Goal: Obtain resource: Download file/media

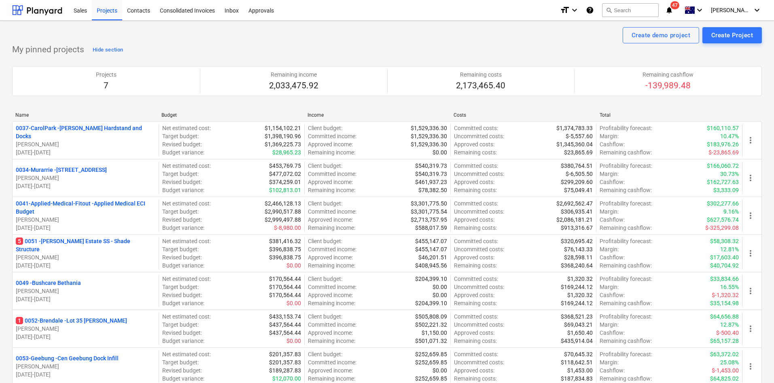
drag, startPoint x: 59, startPoint y: 242, endPoint x: 176, endPoint y: 190, distance: 128.5
click at [59, 242] on p "5 0051 - [PERSON_NAME] Estate SS - Shade Structure" at bounding box center [86, 245] width 140 height 16
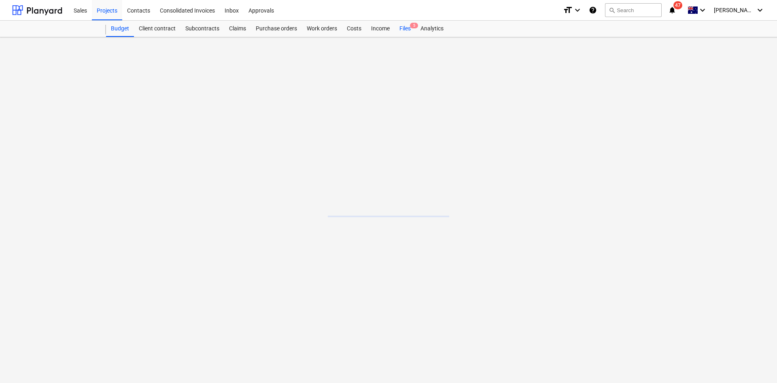
click at [413, 24] on span "5" at bounding box center [414, 26] width 8 height 6
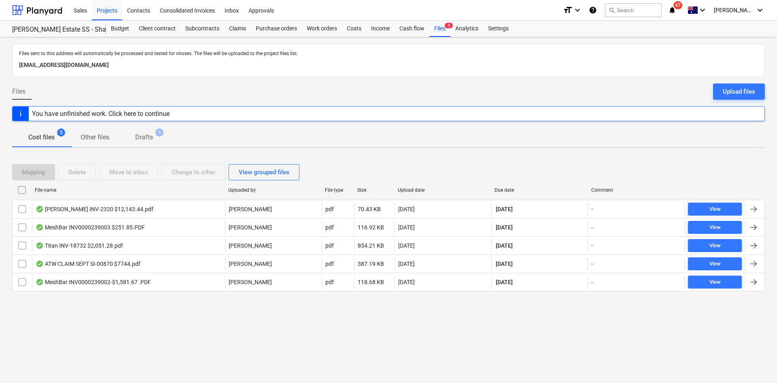
click at [509, 190] on div "Due date" at bounding box center [540, 190] width 90 height 6
checkbox input "false"
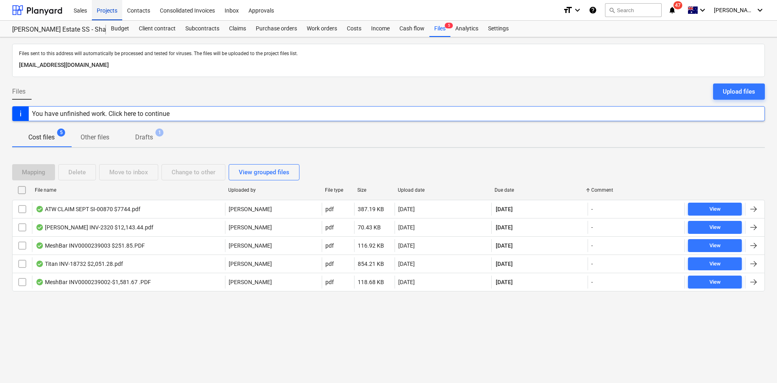
click at [111, 9] on div "Projects" at bounding box center [107, 10] width 30 height 21
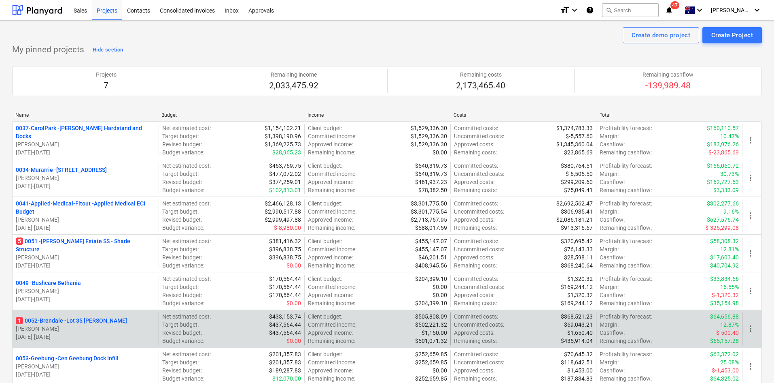
click at [64, 320] on p "1 0052-Brendale - Lot 35 [PERSON_NAME]" at bounding box center [71, 320] width 111 height 8
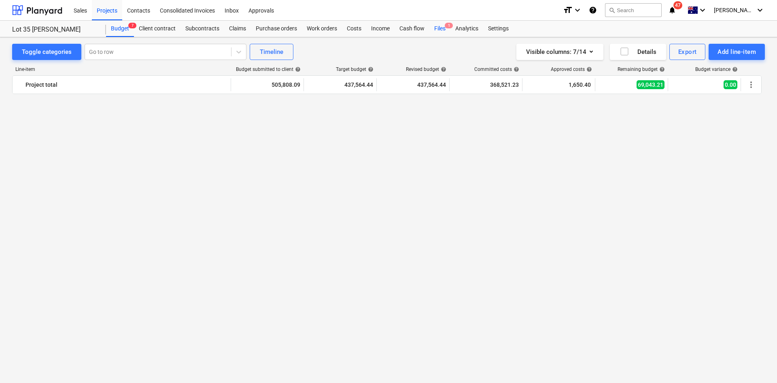
click at [450, 28] on span "1" at bounding box center [449, 26] width 8 height 6
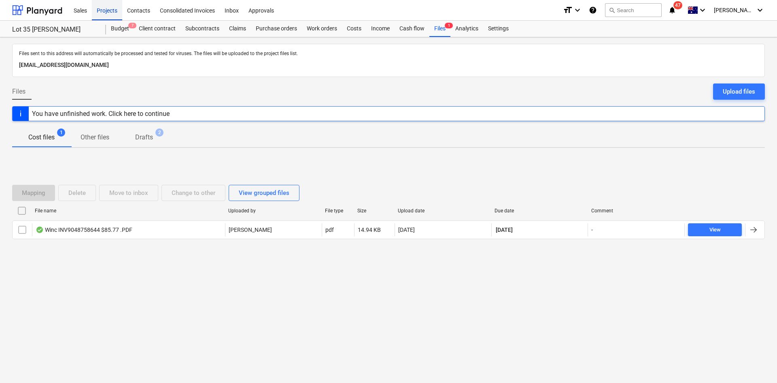
click at [108, 13] on div "Projects" at bounding box center [107, 10] width 30 height 21
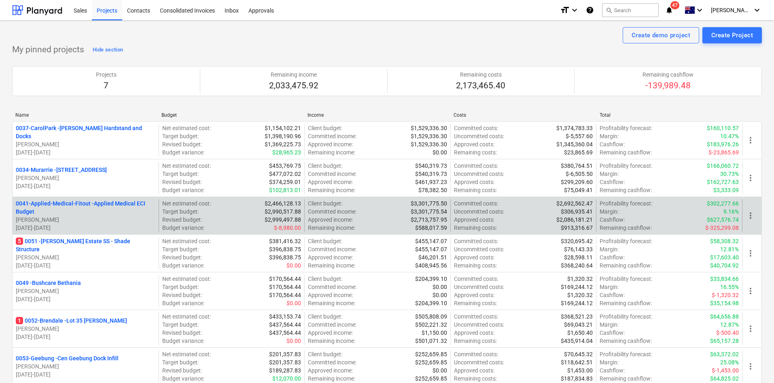
click at [60, 202] on p "0041-Applied-Medical-Fitout - Applied Medical ECI Budget" at bounding box center [86, 207] width 140 height 16
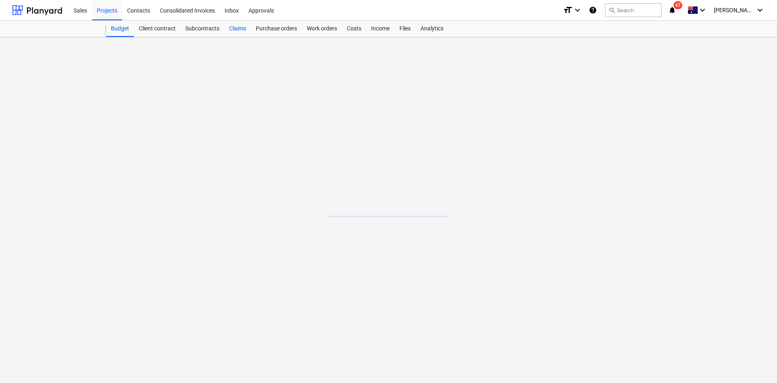
click at [234, 25] on div "Claims" at bounding box center [237, 29] width 27 height 16
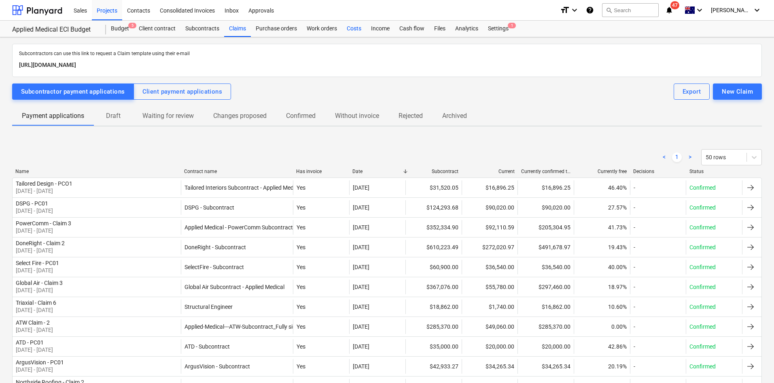
click at [351, 28] on div "Costs" at bounding box center [354, 29] width 24 height 16
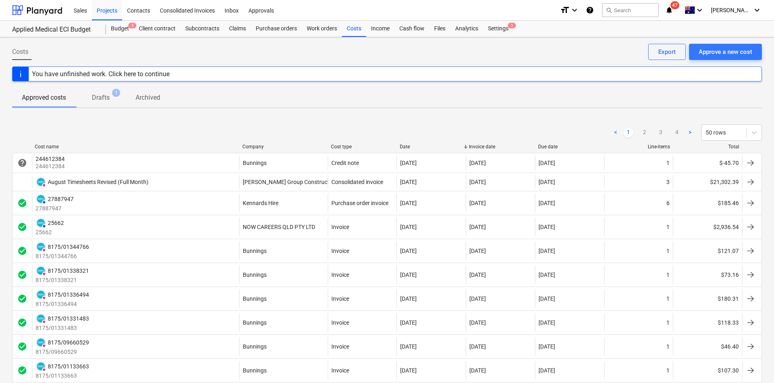
click at [258, 146] on div "Company" at bounding box center [283, 147] width 82 height 6
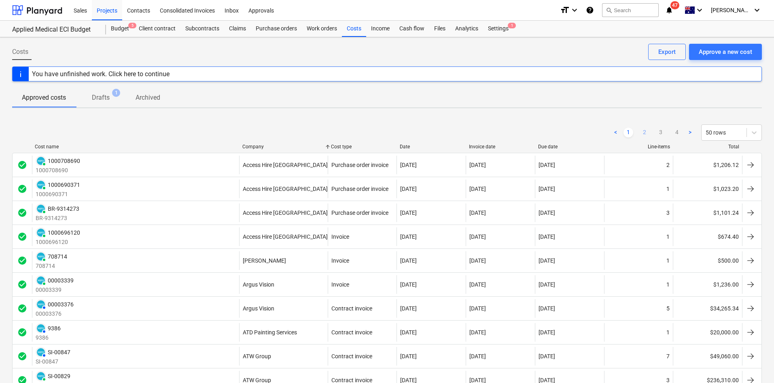
click at [641, 131] on link "2" at bounding box center [645, 133] width 10 height 10
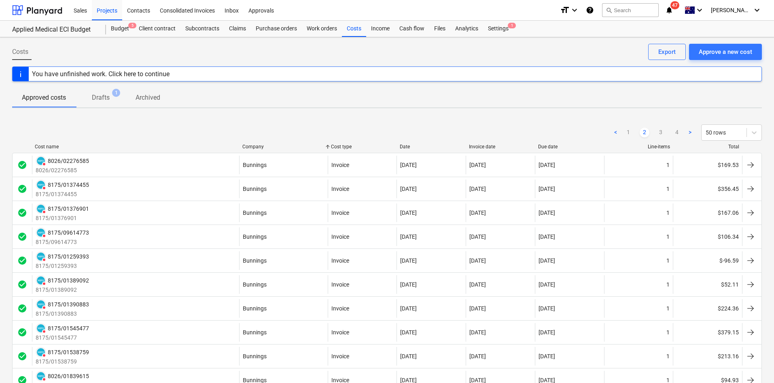
click at [655, 130] on ul "< 1 2 3 4 >" at bounding box center [653, 133] width 84 height 10
click at [657, 130] on link "3" at bounding box center [661, 133] width 10 height 10
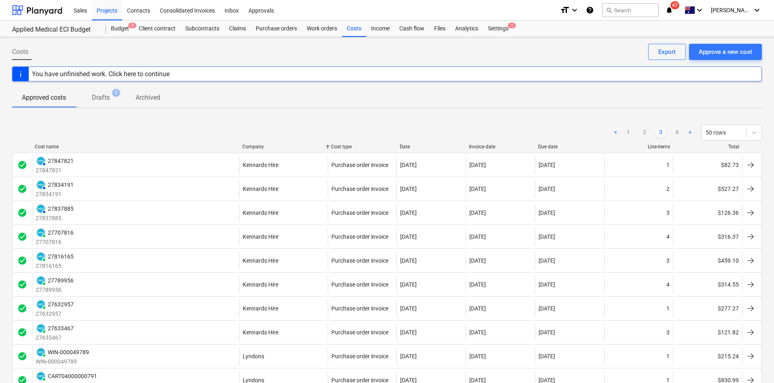
click at [670, 130] on ul "< 1 2 3 4 >" at bounding box center [653, 133] width 84 height 10
click at [676, 132] on link "4" at bounding box center [677, 133] width 10 height 10
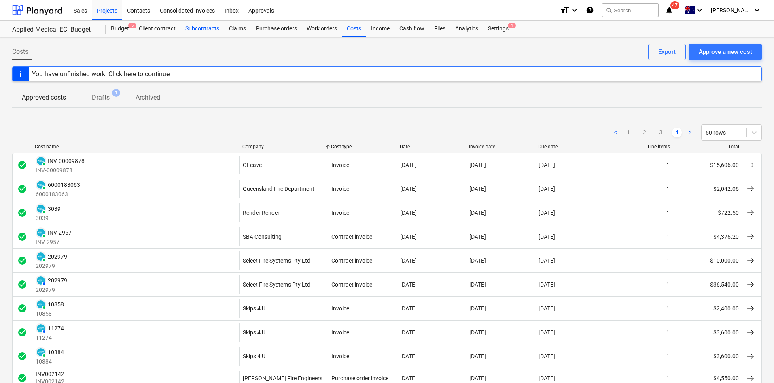
click at [196, 31] on div "Subcontracts" at bounding box center [203, 29] width 44 height 16
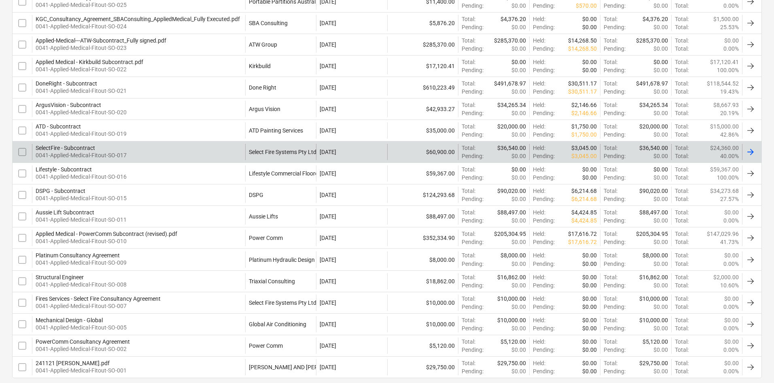
scroll to position [274, 0]
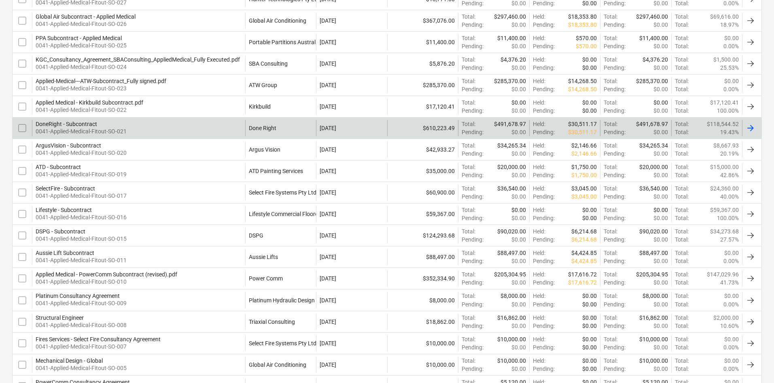
click at [209, 129] on div "DoneRight - Subcontract 0041-Applied-Medical-Fitout-SO-021" at bounding box center [138, 128] width 213 height 16
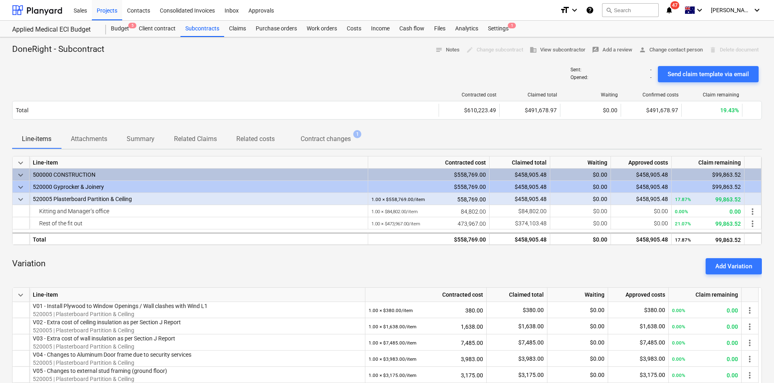
click at [84, 141] on p "Attachments" at bounding box center [89, 139] width 36 height 10
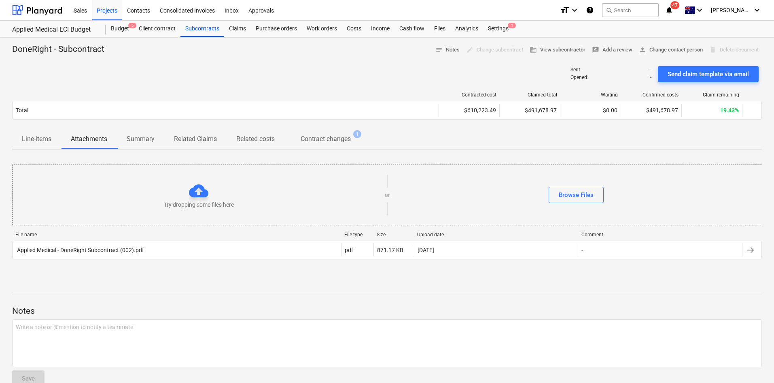
click at [259, 135] on p "Related costs" at bounding box center [255, 139] width 38 height 10
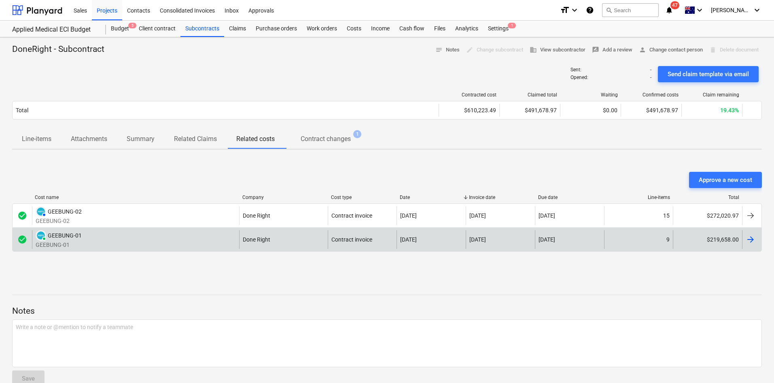
click at [171, 235] on div "PAID GEEBUNG-01 GEEBUNG-01" at bounding box center [135, 239] width 207 height 19
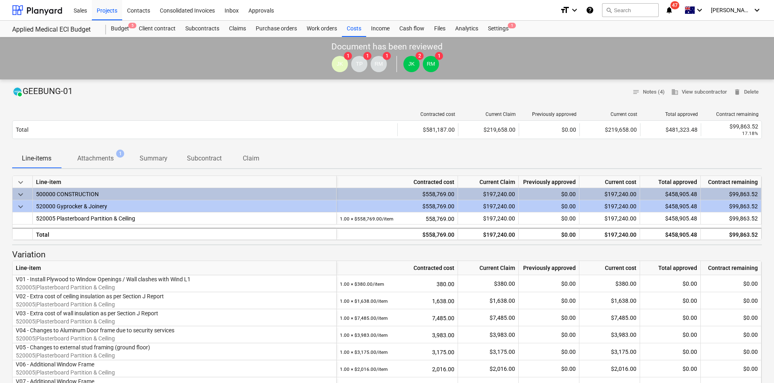
click at [96, 163] on p "Attachments" at bounding box center [95, 158] width 36 height 10
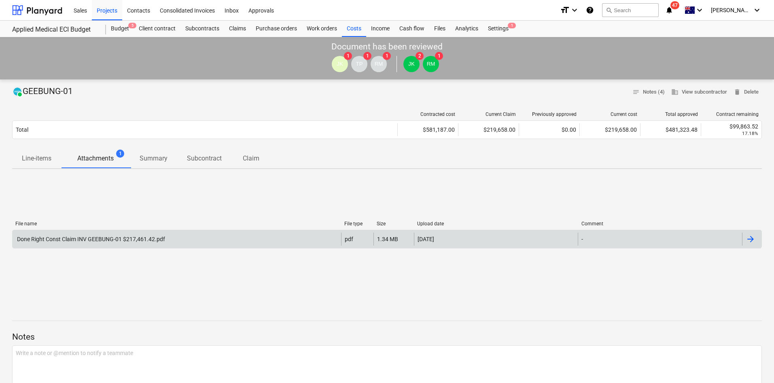
click at [172, 240] on div "Done Right Const Claim INV GEEBUNG-01 $217,461.42.pdf" at bounding box center [177, 238] width 329 height 13
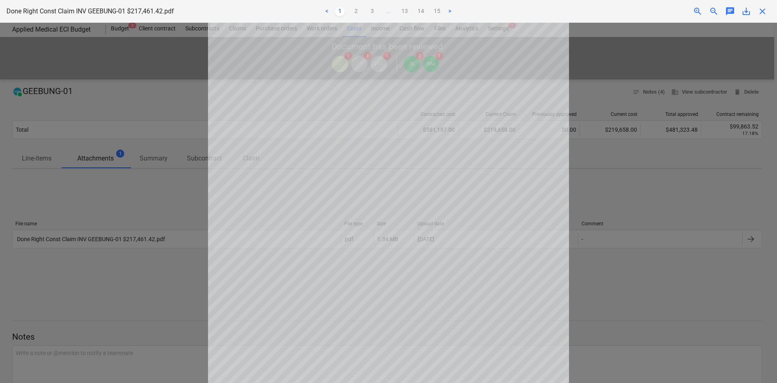
scroll to position [72, 0]
click at [746, 12] on span "save_alt" at bounding box center [747, 11] width 10 height 10
click at [648, 109] on div at bounding box center [388, 203] width 777 height 360
click at [766, 17] on div "Done Right Const Claim INV GEEBUNG-01 $217,461.42.pdf < 1 2 3 ... 13 14 15 > zo…" at bounding box center [388, 11] width 777 height 23
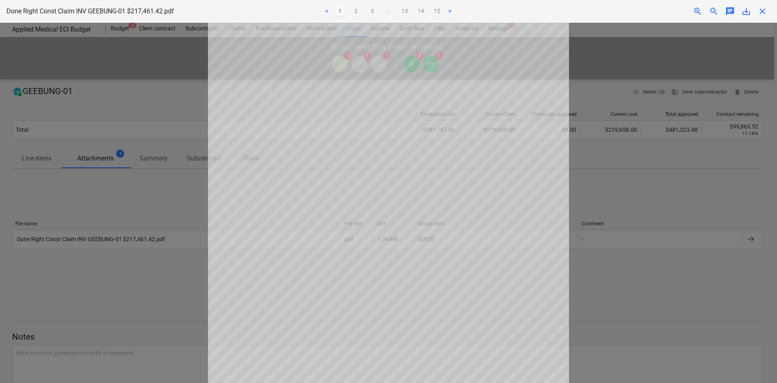
drag, startPoint x: 759, startPoint y: 10, endPoint x: 755, endPoint y: 14, distance: 5.7
click at [759, 10] on span "close" at bounding box center [763, 11] width 10 height 10
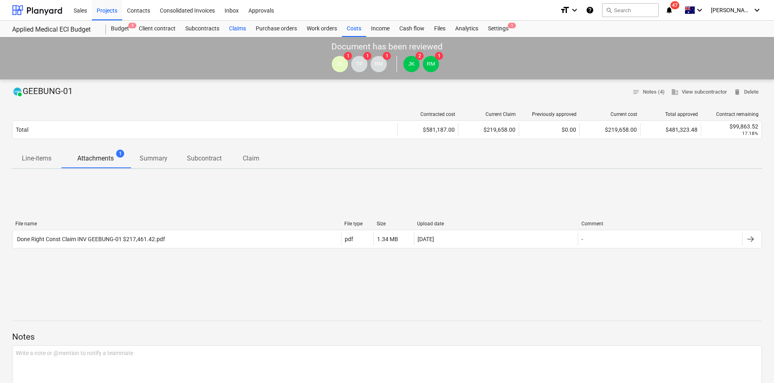
click at [239, 31] on div "Claims" at bounding box center [237, 29] width 27 height 16
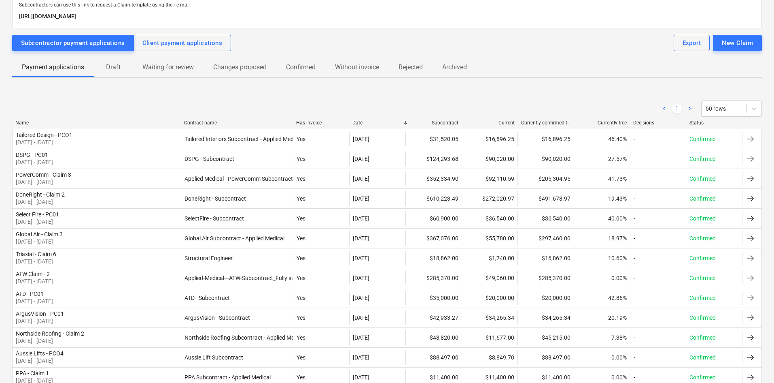
scroll to position [2, 0]
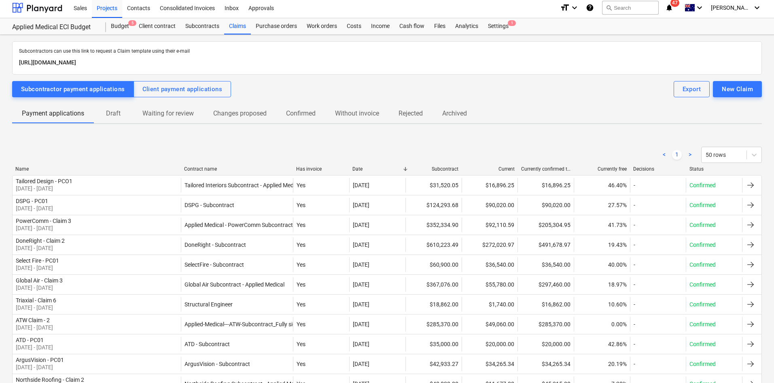
click at [196, 167] on div "Contract name" at bounding box center [237, 169] width 106 height 6
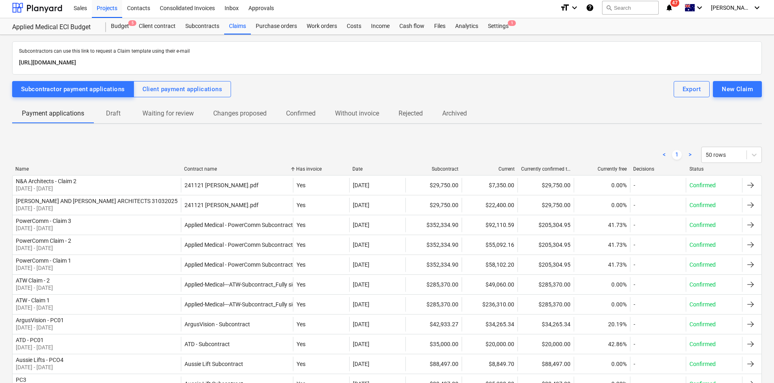
click at [27, 166] on div "Name" at bounding box center [96, 169] width 162 height 6
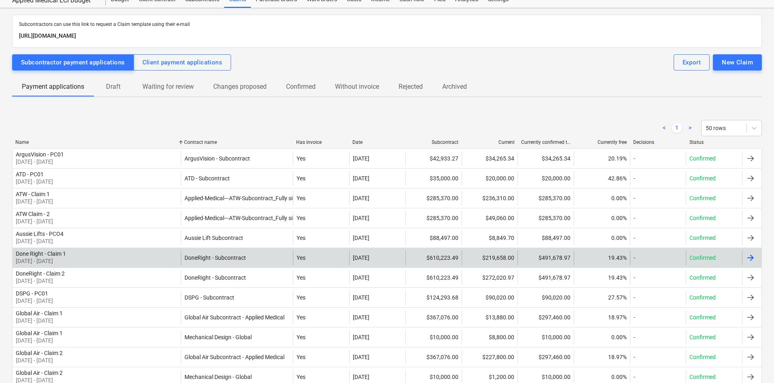
scroll to position [83, 0]
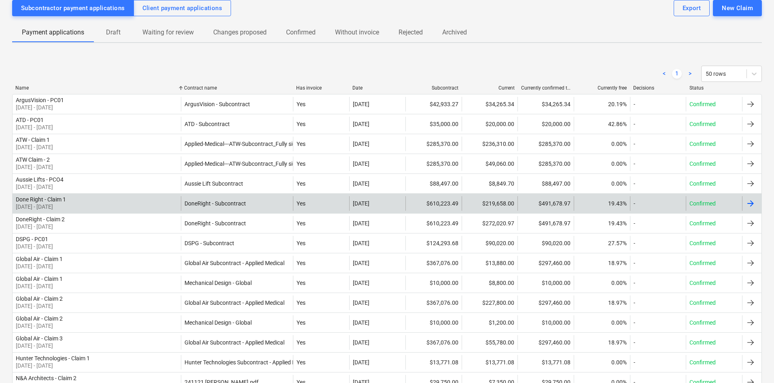
click at [79, 206] on div "Done Right - Claim 1 [DATE] - [DATE]" at bounding box center [97, 203] width 168 height 15
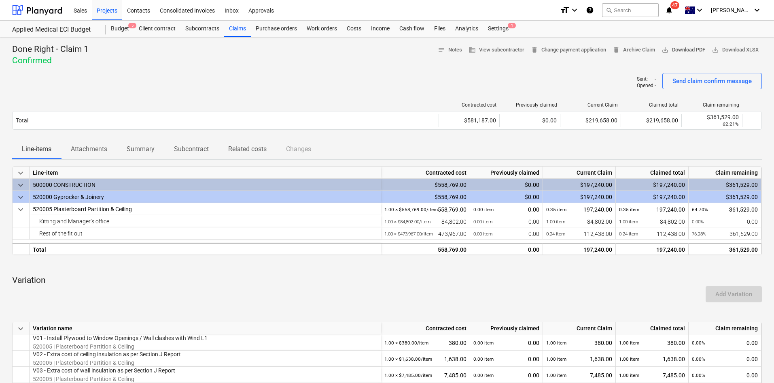
click at [683, 51] on span "save_alt Download PDF" at bounding box center [684, 49] width 44 height 9
click at [285, 70] on div at bounding box center [387, 69] width 750 height 6
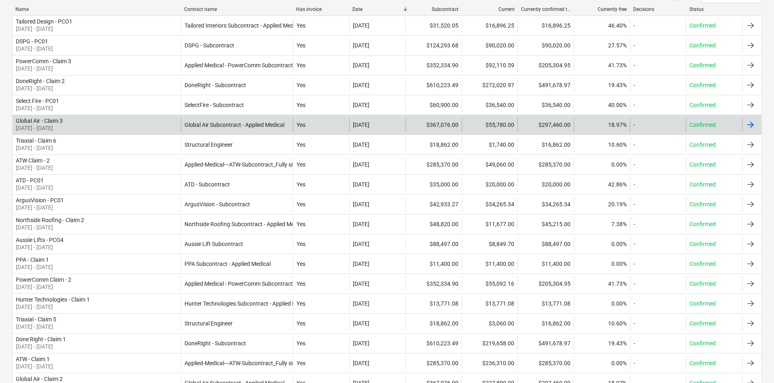
scroll to position [124, 0]
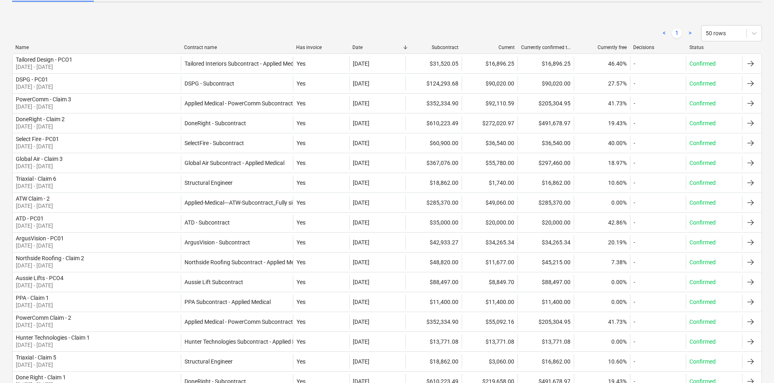
click at [48, 43] on div "< 1 > 50 rows" at bounding box center [387, 33] width 750 height 23
click at [43, 46] on div "Name" at bounding box center [96, 48] width 162 height 6
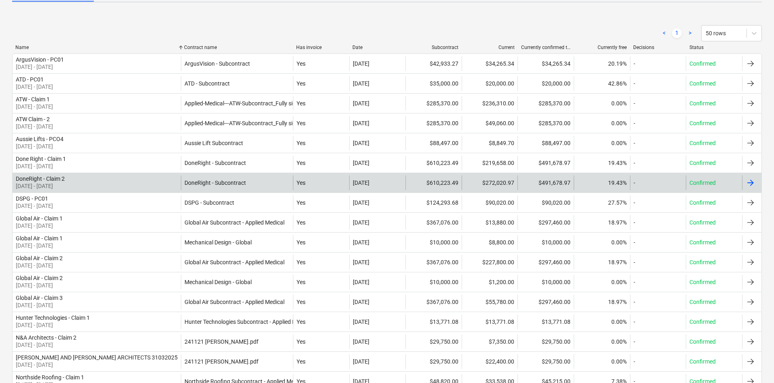
click at [84, 181] on div "DoneRight - Claim 2 [DATE] - [DATE]" at bounding box center [97, 182] width 168 height 15
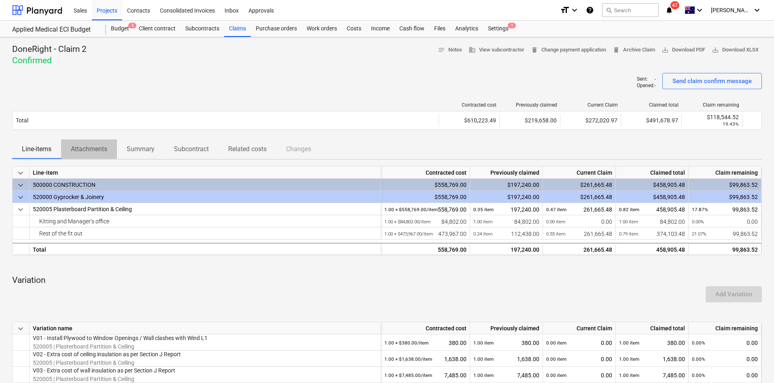
click at [94, 154] on p "Attachments" at bounding box center [89, 149] width 36 height 10
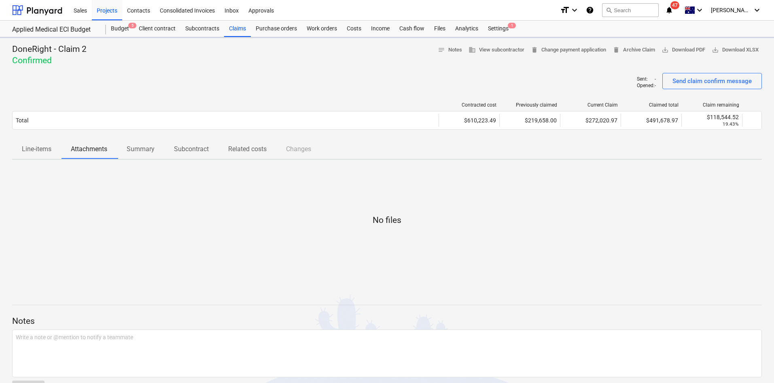
click at [188, 149] on p "Subcontract" at bounding box center [191, 149] width 35 height 10
click at [265, 149] on p "Related costs" at bounding box center [247, 149] width 38 height 10
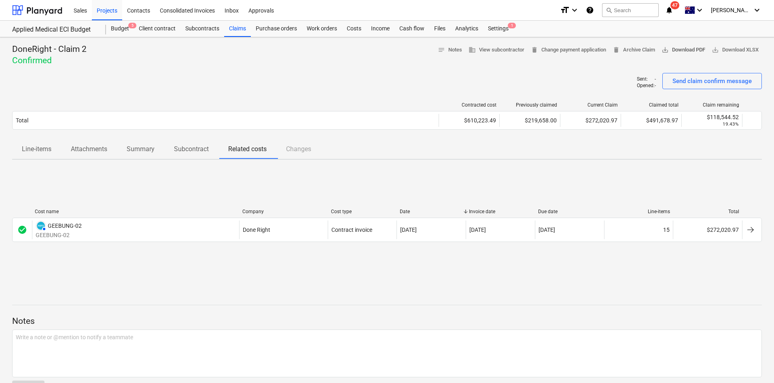
click at [691, 45] on button "save_alt Download PDF" at bounding box center [684, 50] width 50 height 13
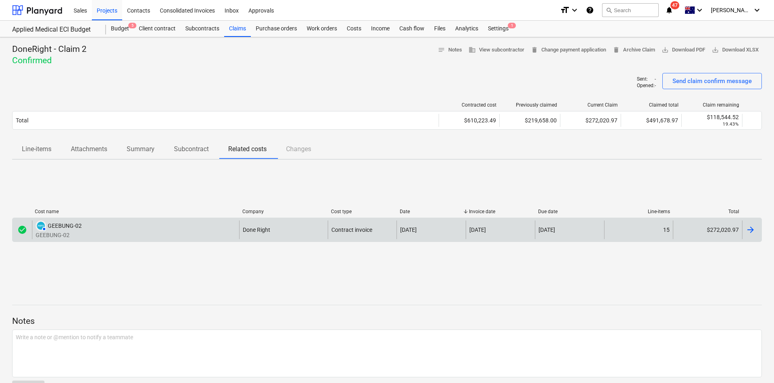
click at [217, 228] on div "AUTHORISED GEEBUNG-02 GEEBUNG-02" at bounding box center [135, 229] width 207 height 19
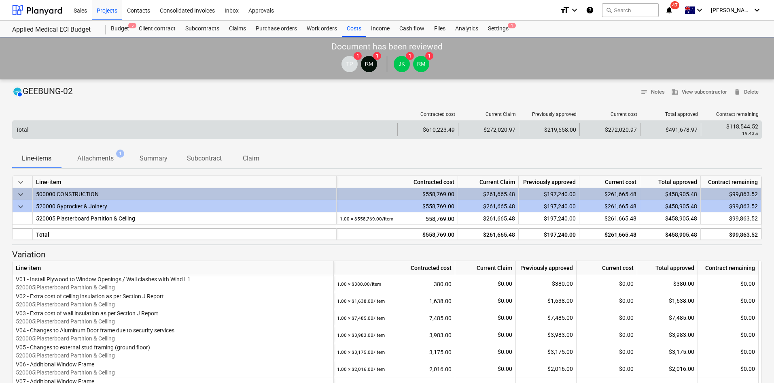
drag, startPoint x: 90, startPoint y: 118, endPoint x: 91, endPoint y: 122, distance: 4.2
click at [90, 118] on div "Contracted cost Current Claim Previously approved Current cost Total approved C…" at bounding box center [387, 115] width 750 height 9
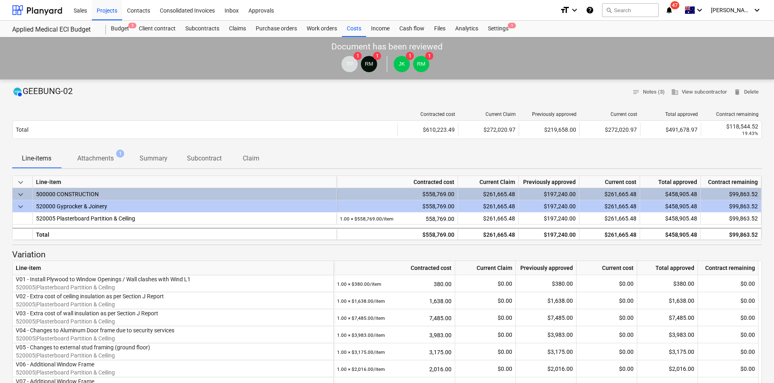
click at [106, 161] on p "Attachments" at bounding box center [95, 158] width 36 height 10
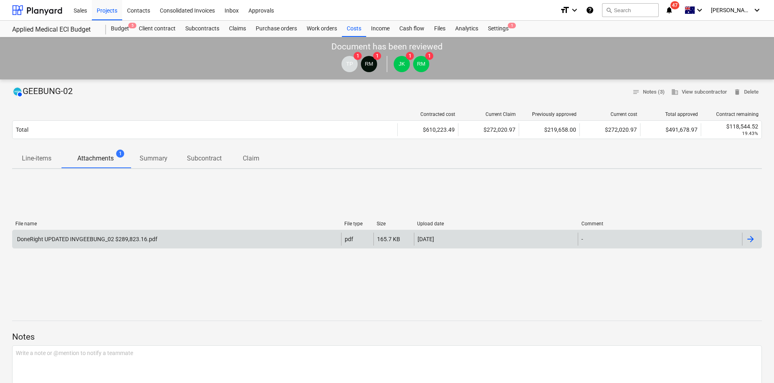
click at [112, 233] on div "DoneRight UPDATED INVGEEBUNG_02 $289,823.16.pdf" at bounding box center [177, 238] width 329 height 13
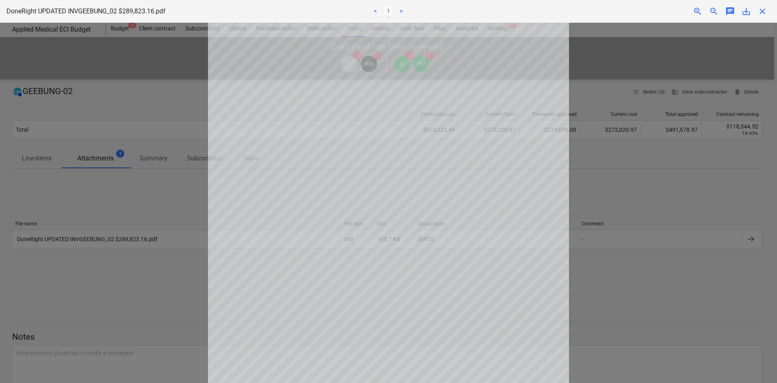
scroll to position [121, 0]
click at [743, 10] on span "save_alt" at bounding box center [747, 11] width 10 height 10
click at [765, 6] on div "DoneRight UPDATED INVGEEBUNG_02 $289,823.16.pdf < 1 > zoom_in zoom_out chat 0 s…" at bounding box center [388, 11] width 777 height 23
click at [755, 10] on div "close" at bounding box center [763, 11] width 16 height 10
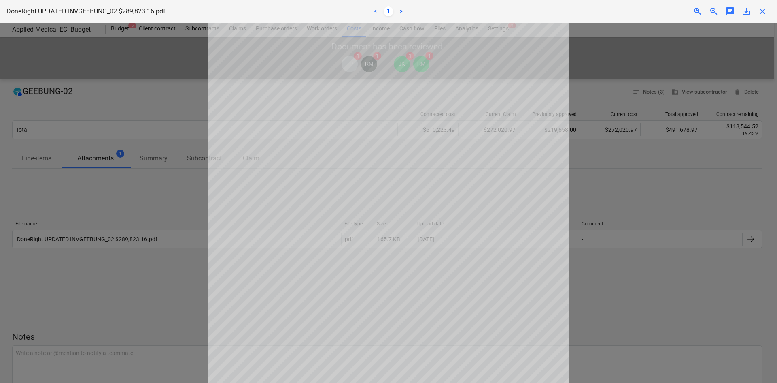
click at [748, 11] on span "save_alt" at bounding box center [747, 11] width 10 height 10
click at [762, 12] on span "close" at bounding box center [763, 11] width 10 height 10
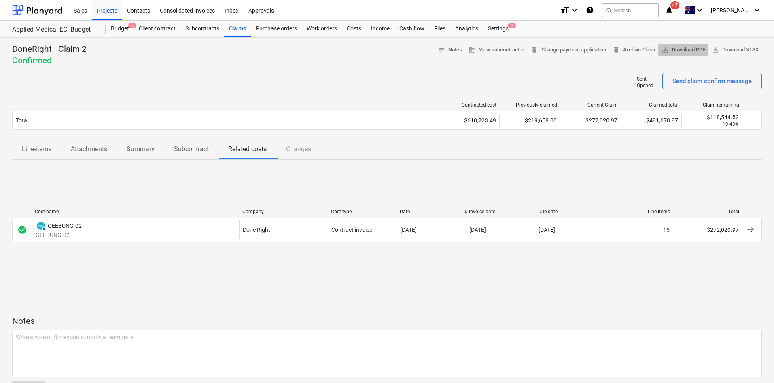
click at [686, 55] on button "save_alt Download PDF" at bounding box center [684, 50] width 50 height 13
click at [378, 191] on div "Cost name Company Cost type Date Invoice date Due date Line-items Total check_c…" at bounding box center [387, 226] width 750 height 121
click at [131, 270] on div "Cost name Company Cost type Date Invoice date Due date Line-items Total check_c…" at bounding box center [387, 226] width 750 height 121
click at [198, 55] on div "DoneRight - Claim 2 Confirmed notes Notes business View subcontractor delete Ch…" at bounding box center [387, 55] width 750 height 23
click at [203, 68] on div at bounding box center [387, 69] width 750 height 6
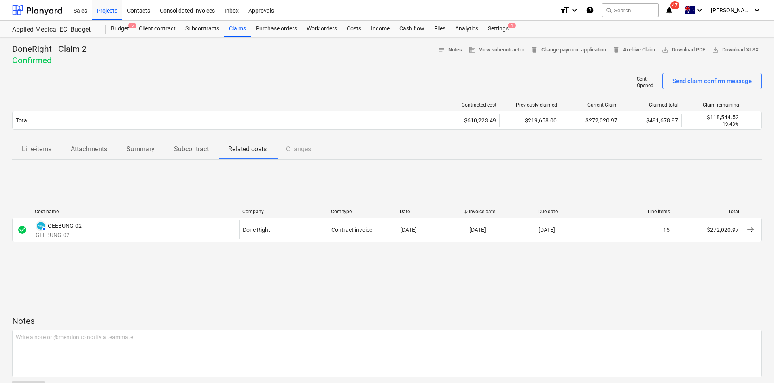
click at [155, 155] on span "Summary" at bounding box center [140, 149] width 47 height 15
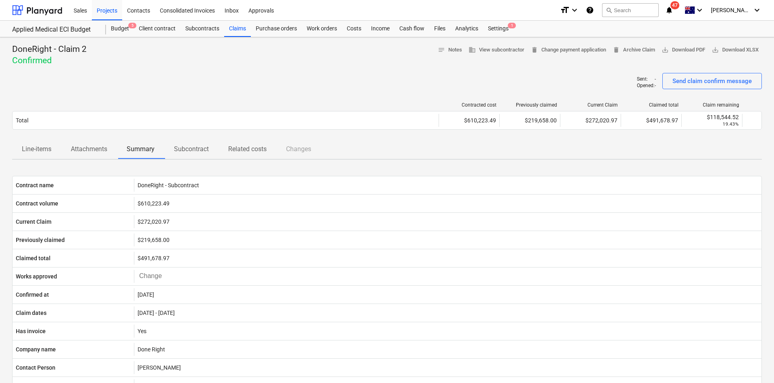
click at [197, 155] on span "Subcontract" at bounding box center [191, 149] width 54 height 15
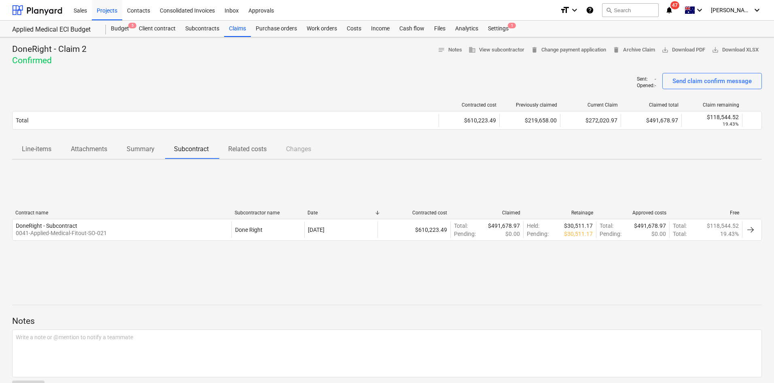
click at [241, 147] on p "Related costs" at bounding box center [247, 149] width 38 height 10
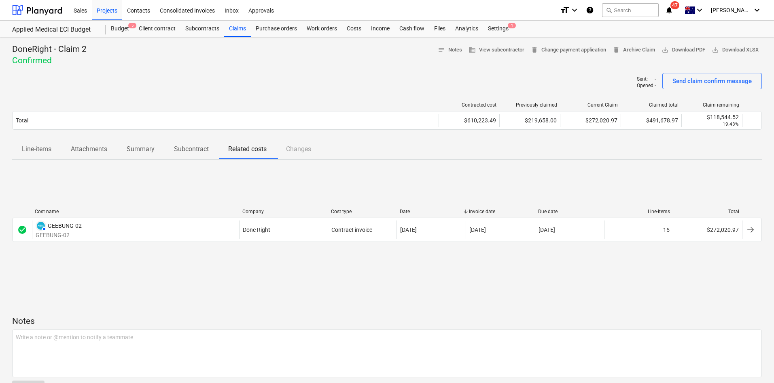
click at [242, 72] on div at bounding box center [387, 69] width 750 height 6
